Goal: Find contact information: Find contact information

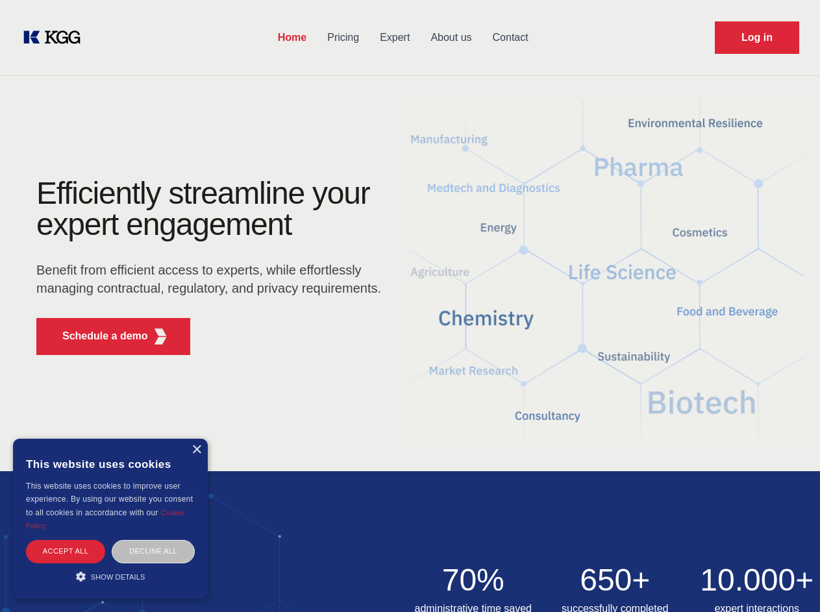
click at [410, 306] on div "Efficiently streamline your expert engagement Benefit from efficient access to …" at bounding box center [213, 272] width 395 height 188
click at [97, 336] on p "Schedule a demo" at bounding box center [105, 336] width 86 height 16
click at [196, 450] on div "× This website uses cookies This website uses cookies to improve user experienc…" at bounding box center [110, 519] width 195 height 160
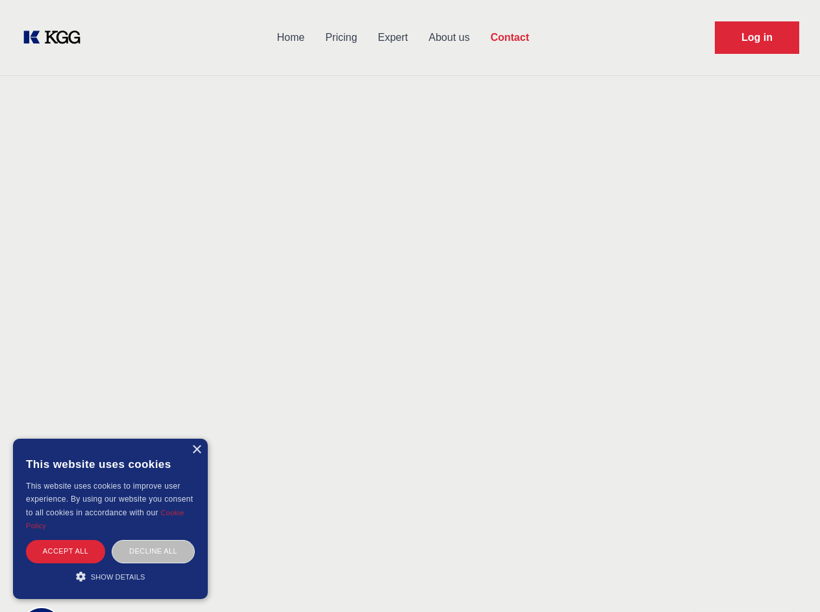
click at [66, 551] on div "Accept all" at bounding box center [65, 551] width 79 height 23
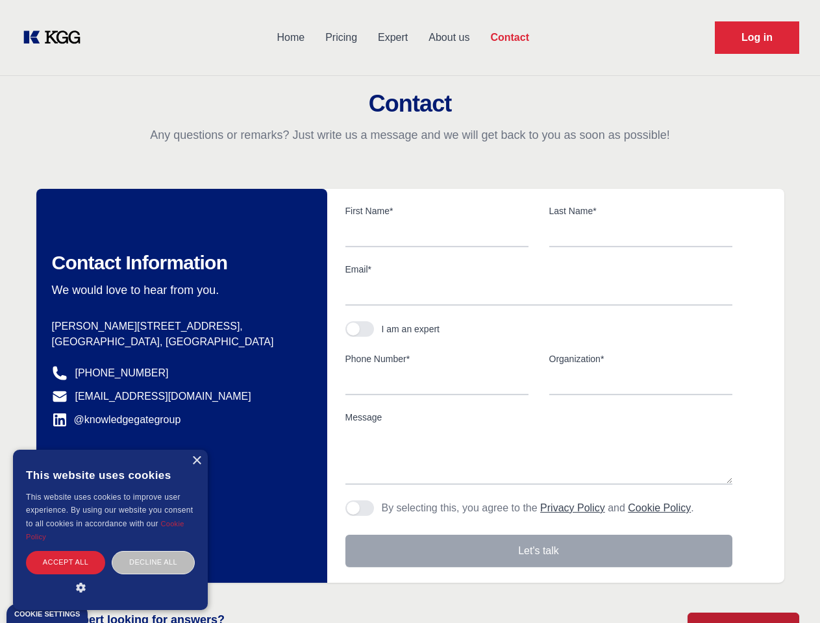
click at [153, 551] on div "Decline all" at bounding box center [153, 562] width 83 height 23
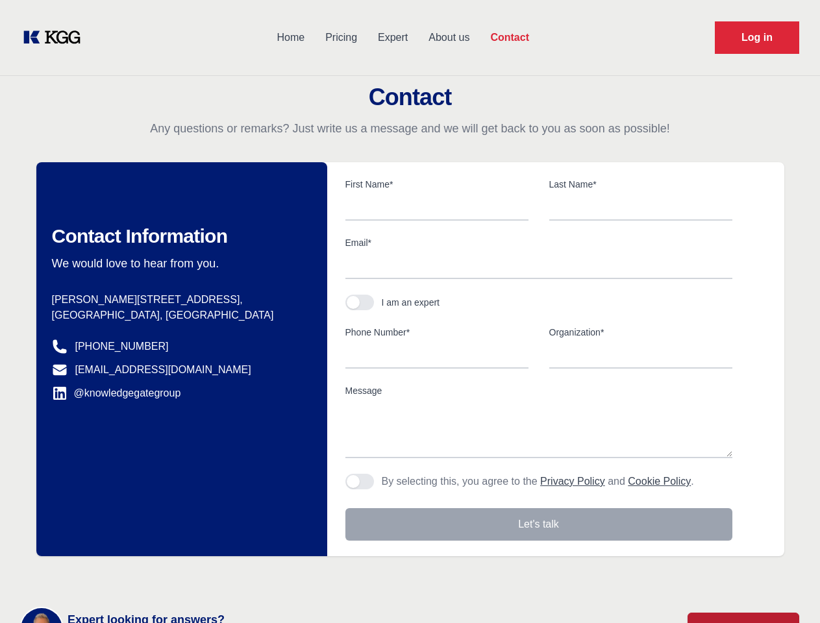
click at [110, 576] on main "Contact Any questions or remarks? Just write us a message and we will get back …" at bounding box center [410, 338] width 820 height 676
